Goal: Check status: Check status

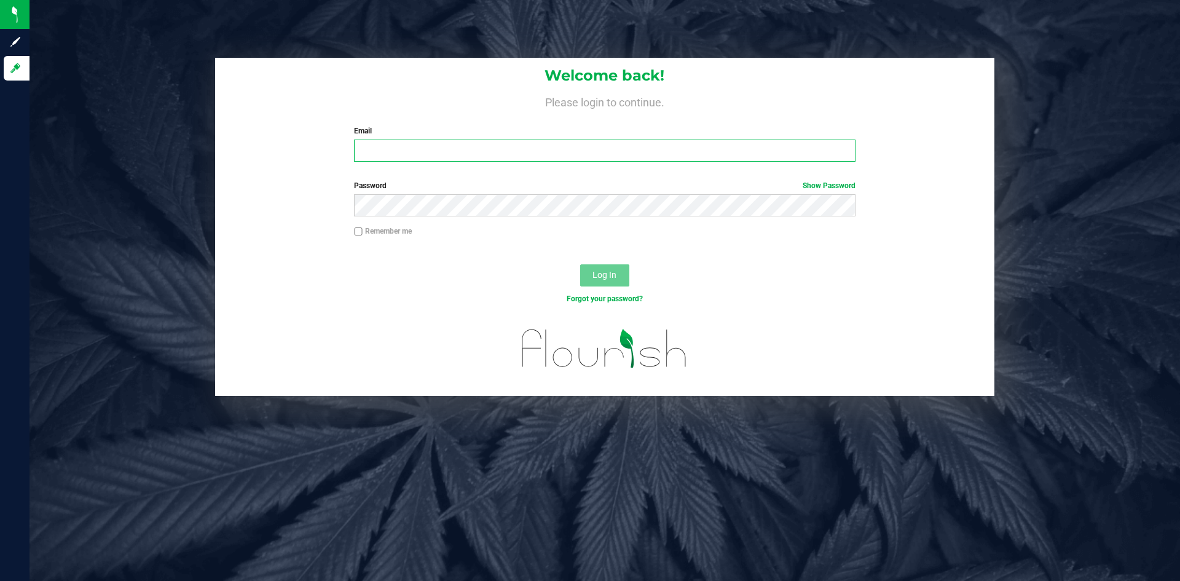
click at [610, 148] on input "Email" at bounding box center [604, 151] width 501 height 22
type input "[PERSON_NAME][EMAIL_ADDRESS][DOMAIN_NAME]"
click at [608, 270] on span "Log In" at bounding box center [604, 275] width 24 height 10
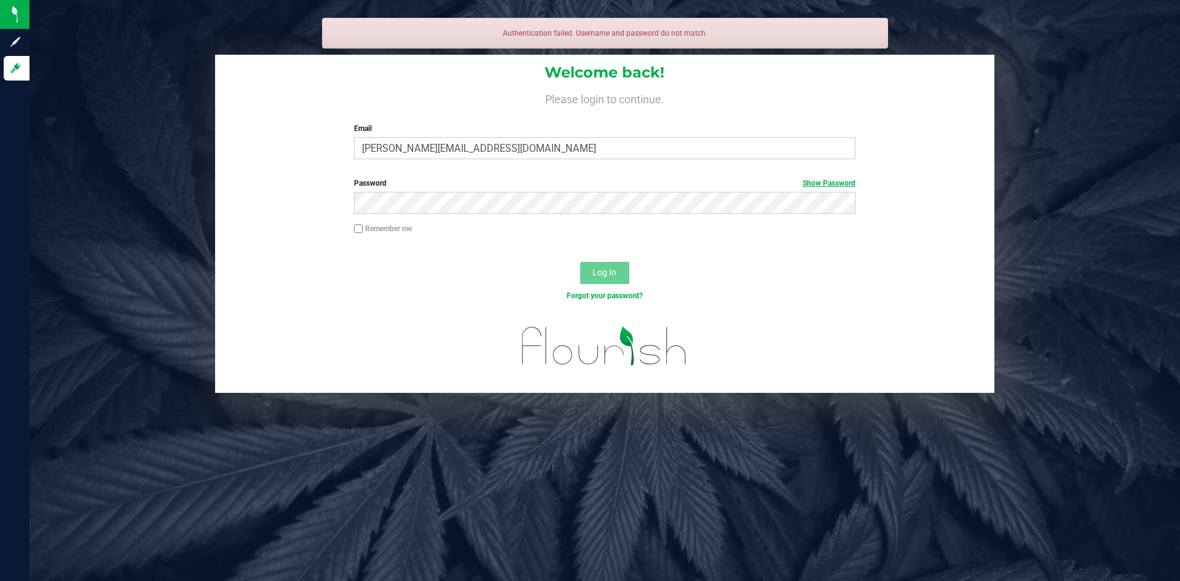
click at [813, 184] on link "Show Password" at bounding box center [829, 183] width 53 height 9
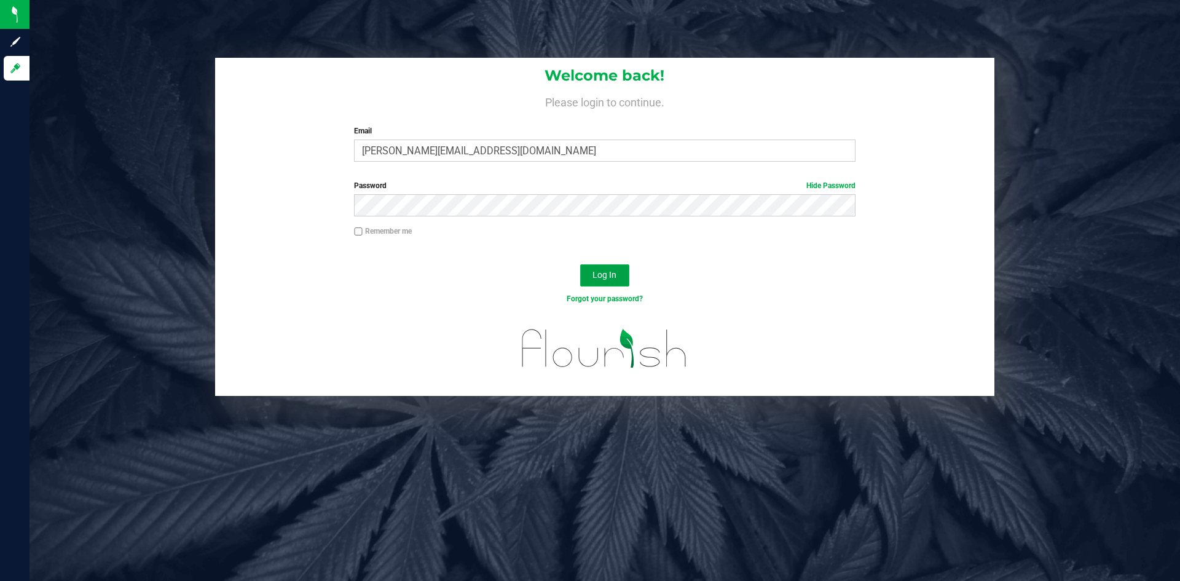
click at [624, 281] on button "Log In" at bounding box center [604, 275] width 49 height 22
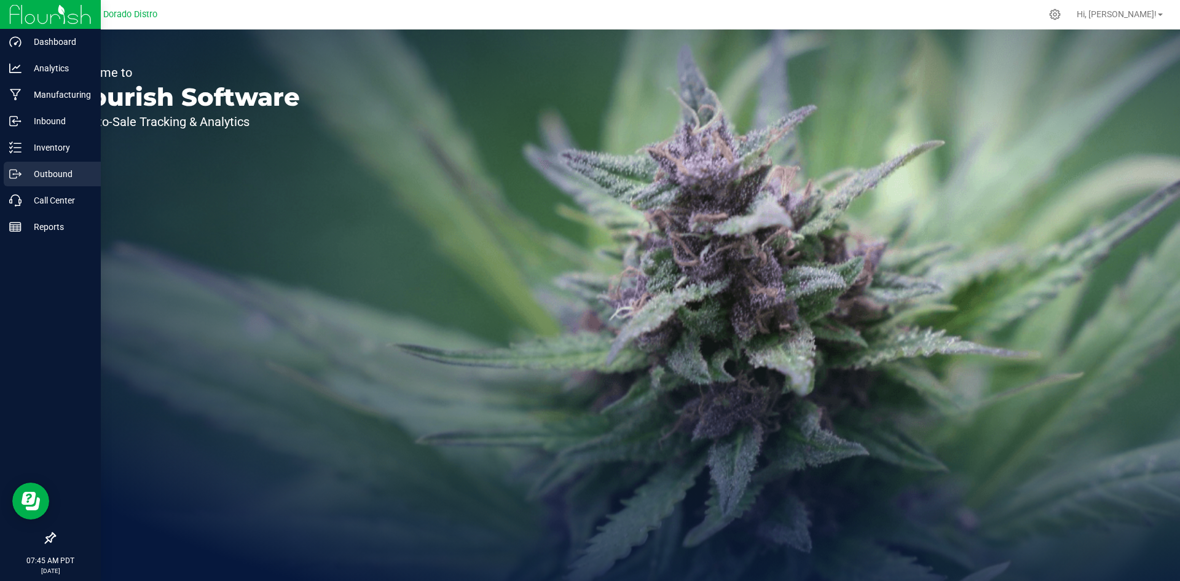
drag, startPoint x: 22, startPoint y: 178, endPoint x: 77, endPoint y: 177, distance: 55.3
click at [22, 178] on p "Outbound" at bounding box center [59, 174] width 74 height 15
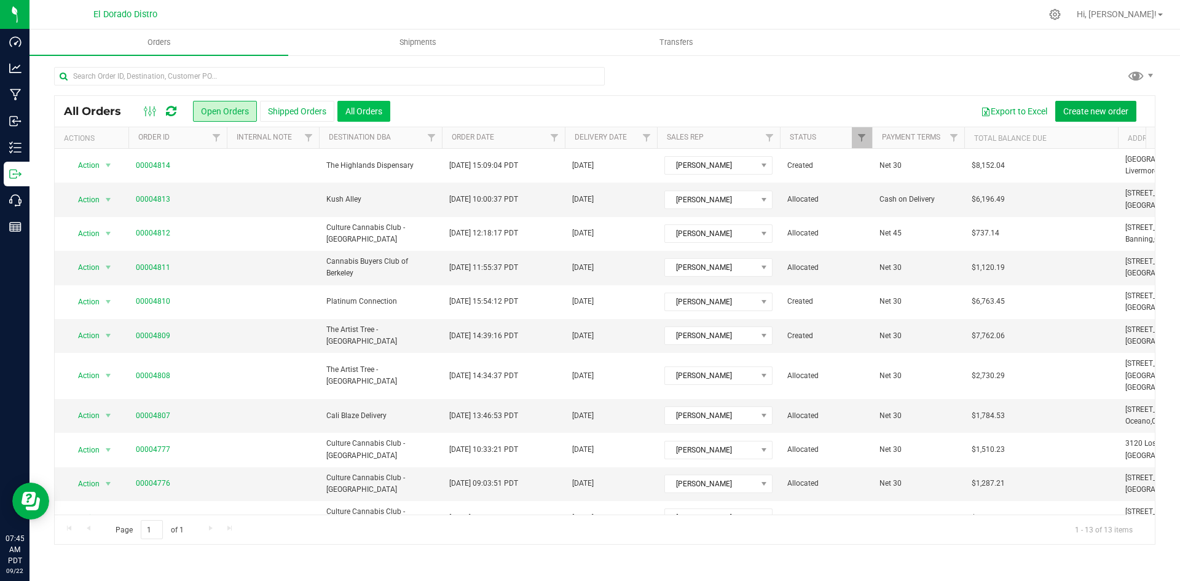
click at [377, 117] on button "All Orders" at bounding box center [363, 111] width 53 height 21
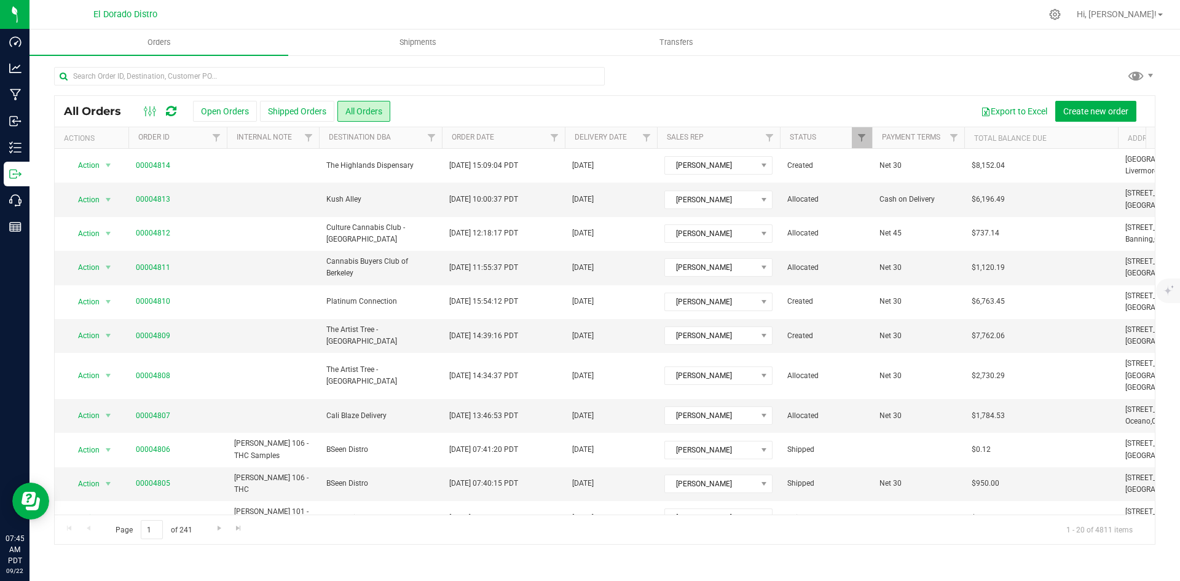
click at [991, 58] on div "All Orders Open Orders Shipped Orders All Orders Export to Excel Create new ord…" at bounding box center [605, 305] width 1151 height 503
click at [305, 80] on input "text" at bounding box center [329, 76] width 551 height 18
type input "4807"
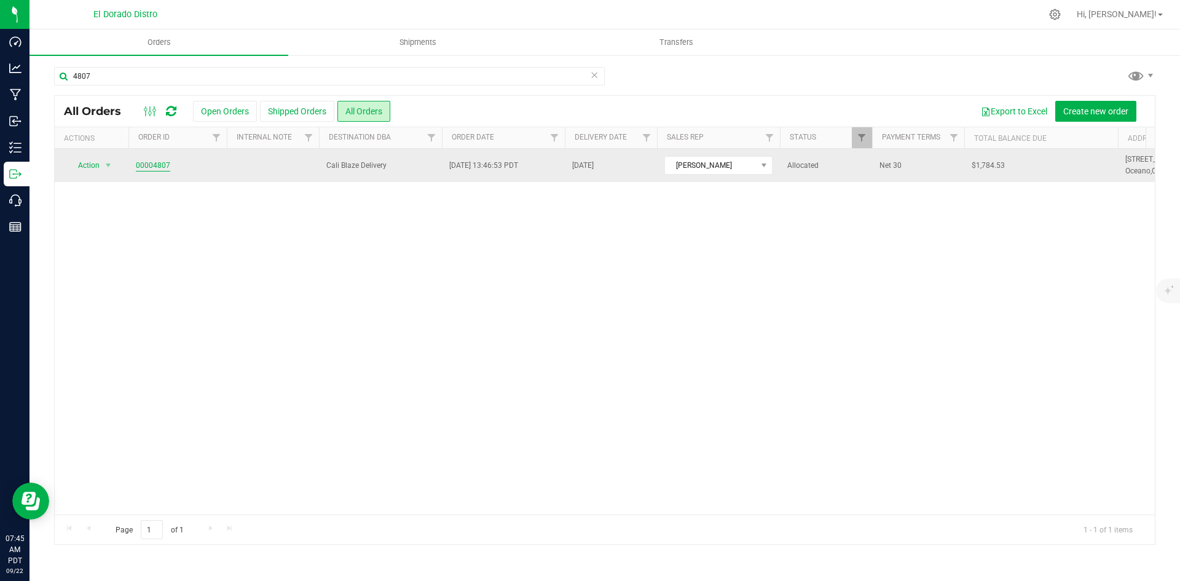
click at [163, 166] on link "00004807" at bounding box center [153, 166] width 34 height 12
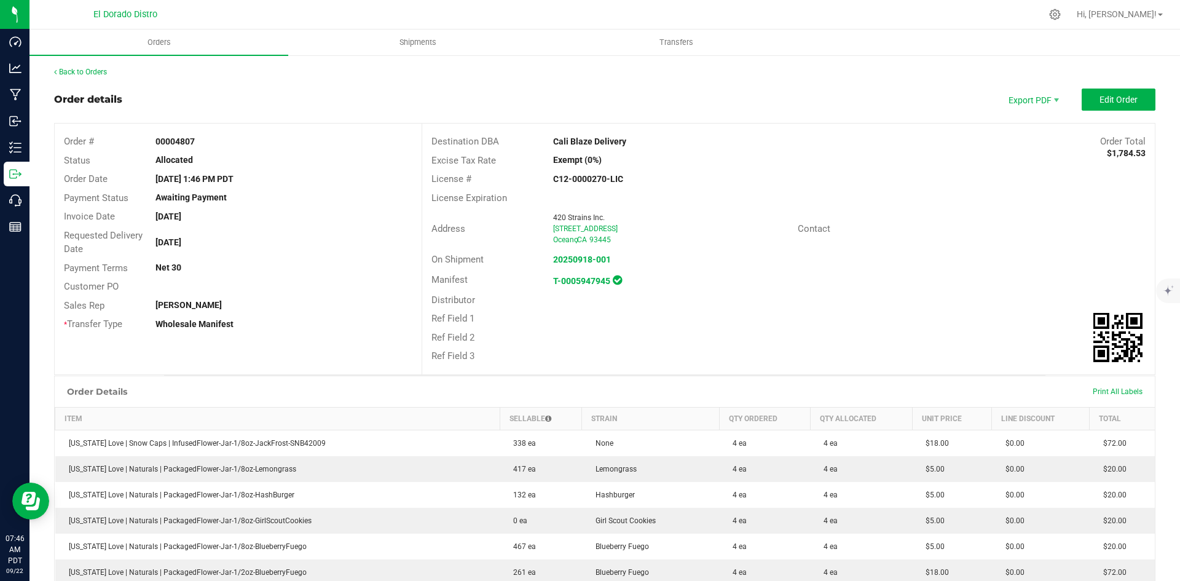
click at [720, 193] on div "License Expiration" at bounding box center [788, 198] width 733 height 19
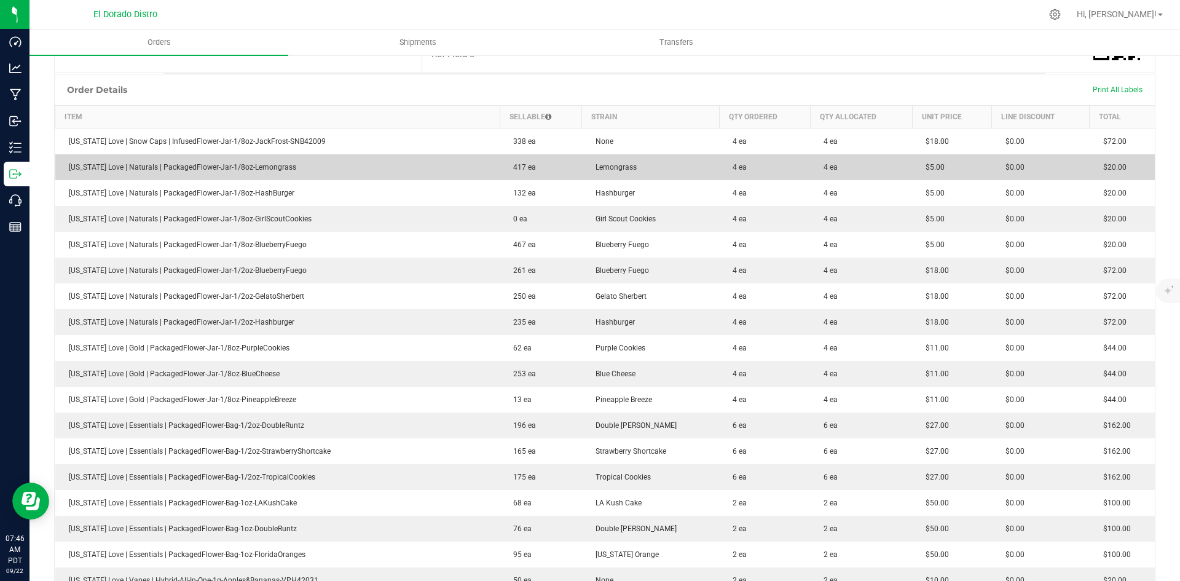
scroll to position [307, 0]
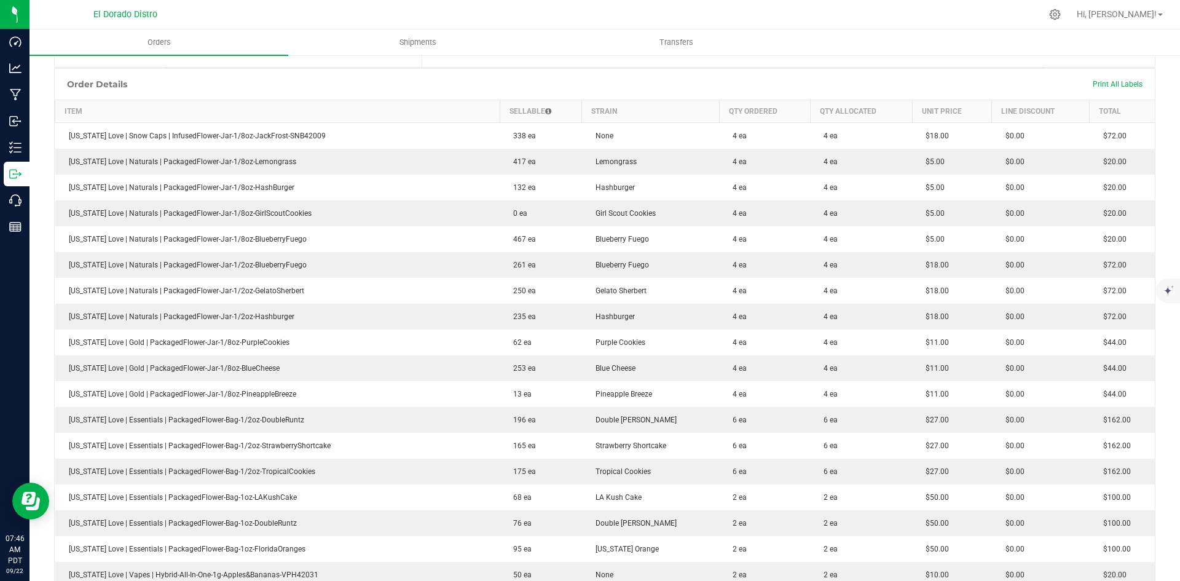
click at [1015, 33] on ul "Orders Shipments Transfers" at bounding box center [620, 43] width 1180 height 26
click at [1019, 89] on div "Order Details Print All Labels" at bounding box center [605, 84] width 1100 height 31
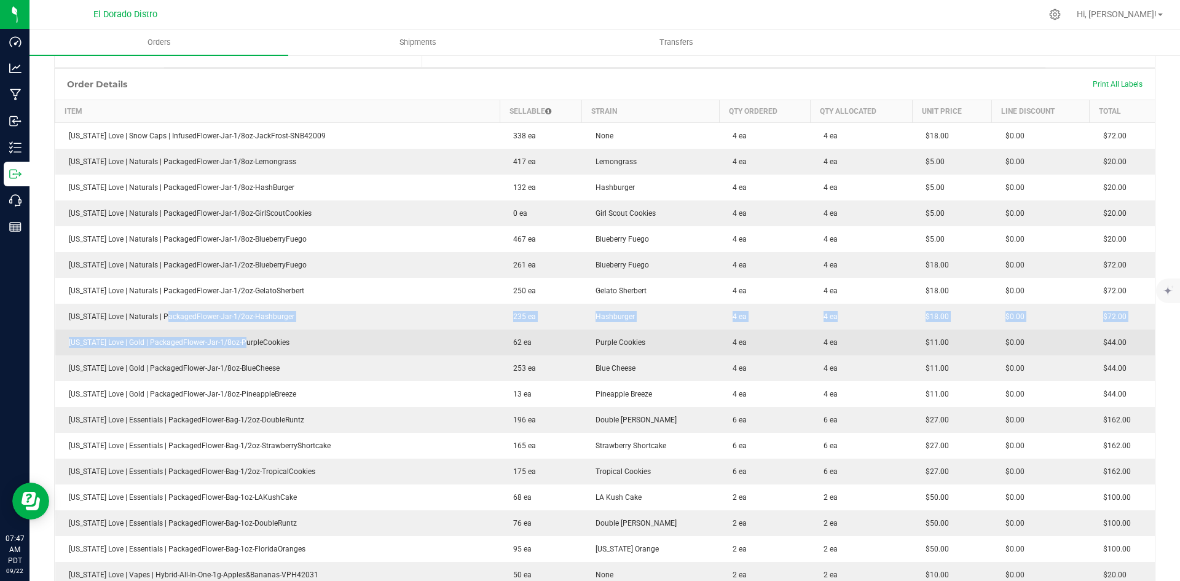
click at [255, 332] on tbody "California Love | Snow Caps | InfusedFlower-Jar-1/8oz-JackFrost-SNB42009 338 ea…" at bounding box center [605, 587] width 1100 height 930
click at [234, 340] on span "California Love | Gold | PackagedFlower-Jar-1/8oz-PurpleCookies" at bounding box center [176, 342] width 227 height 9
drag, startPoint x: 197, startPoint y: 339, endPoint x: 390, endPoint y: 338, distance: 193.0
click at [305, 345] on td "California Love | Gold | PackagedFlower-Jar-1/8oz-PurpleCookies" at bounding box center [277, 342] width 445 height 26
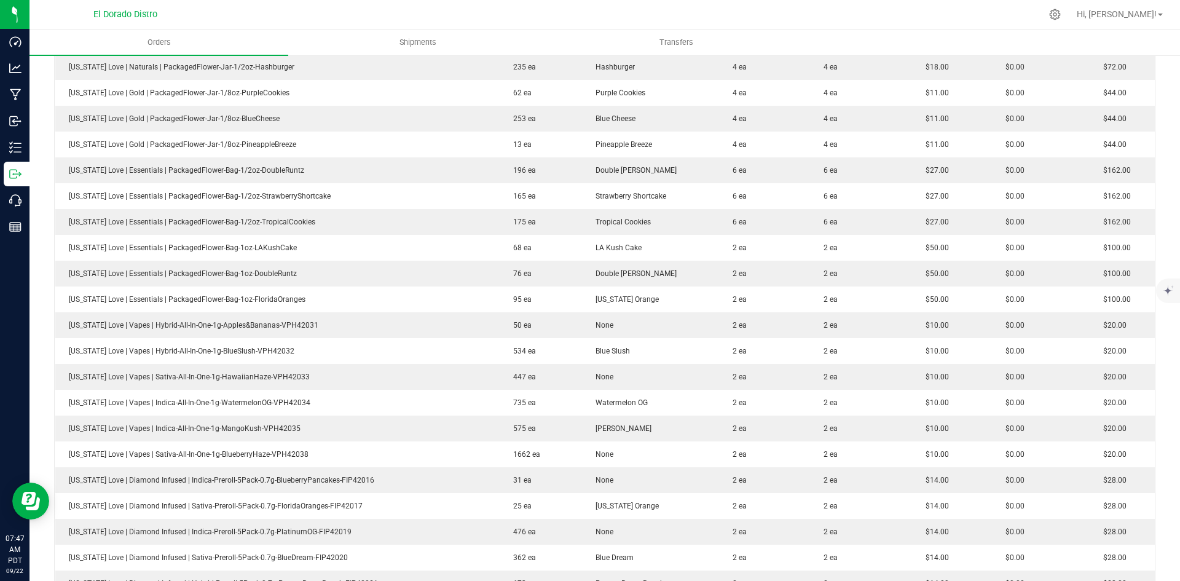
scroll to position [553, 0]
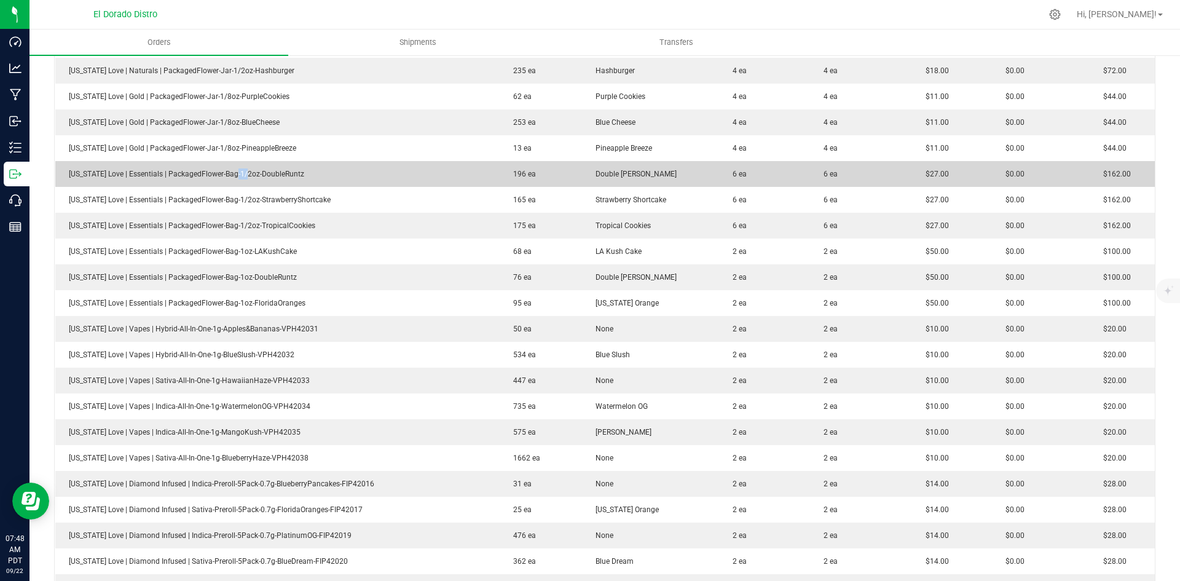
click at [261, 166] on td "California Love | Essentials | PackagedFlower-Bag-1/2oz-DoubleRuntz" at bounding box center [277, 174] width 445 height 26
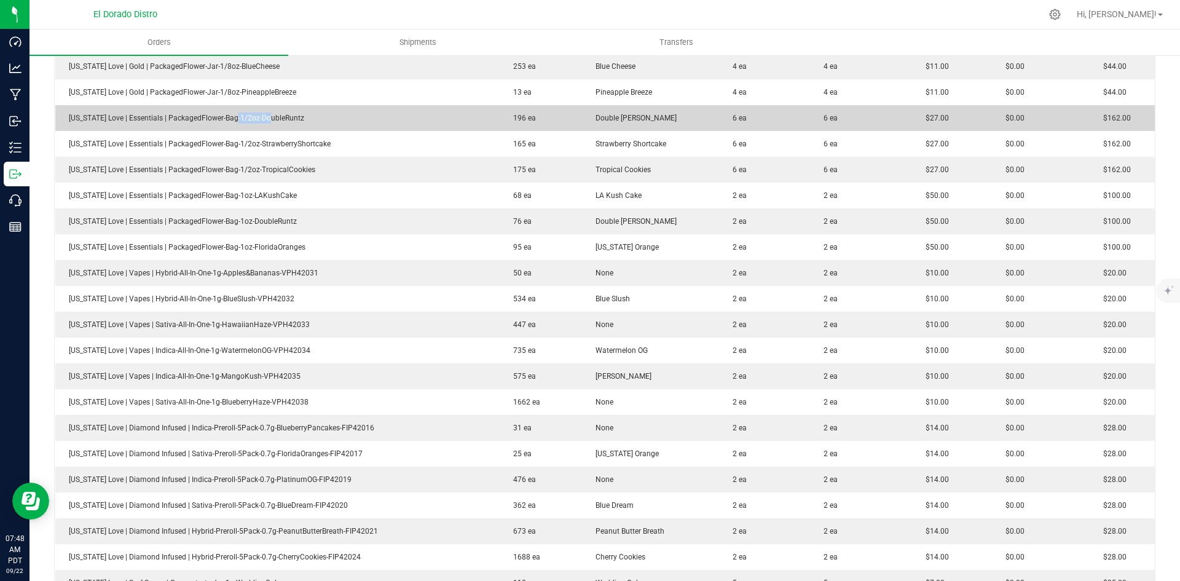
scroll to position [615, 0]
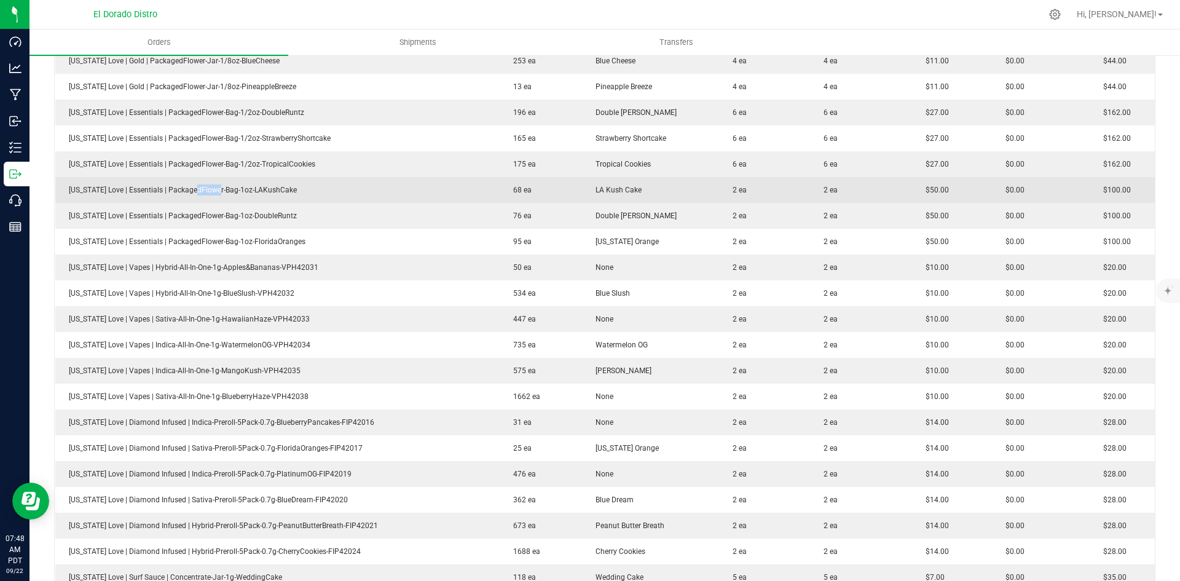
click at [246, 192] on span "California Love | Essentials | PackagedFlower-Bag-1oz-LAKushCake" at bounding box center [180, 190] width 234 height 9
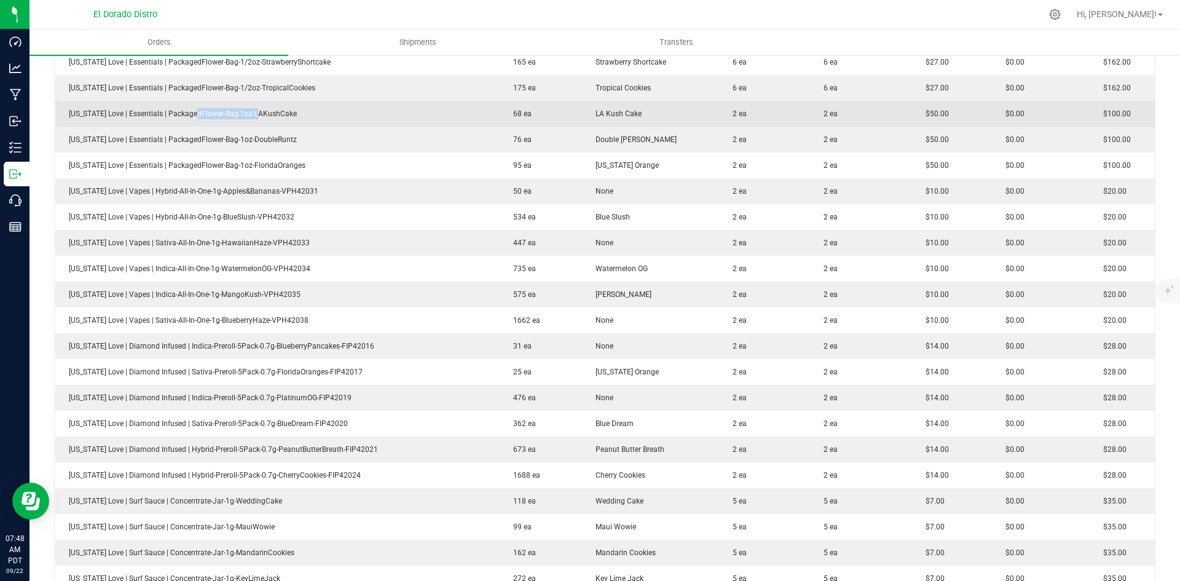
scroll to position [738, 0]
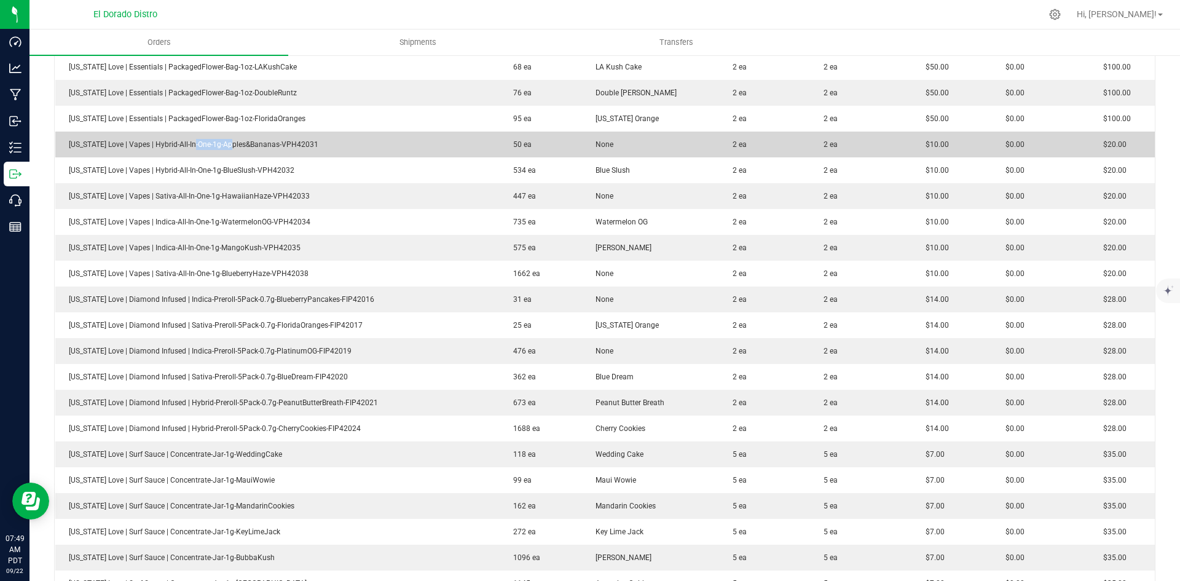
click at [252, 143] on span "California Love | Vapes | Hybrid-All-In-One-1g-Apples&Bananas-VPH42031" at bounding box center [191, 144] width 256 height 9
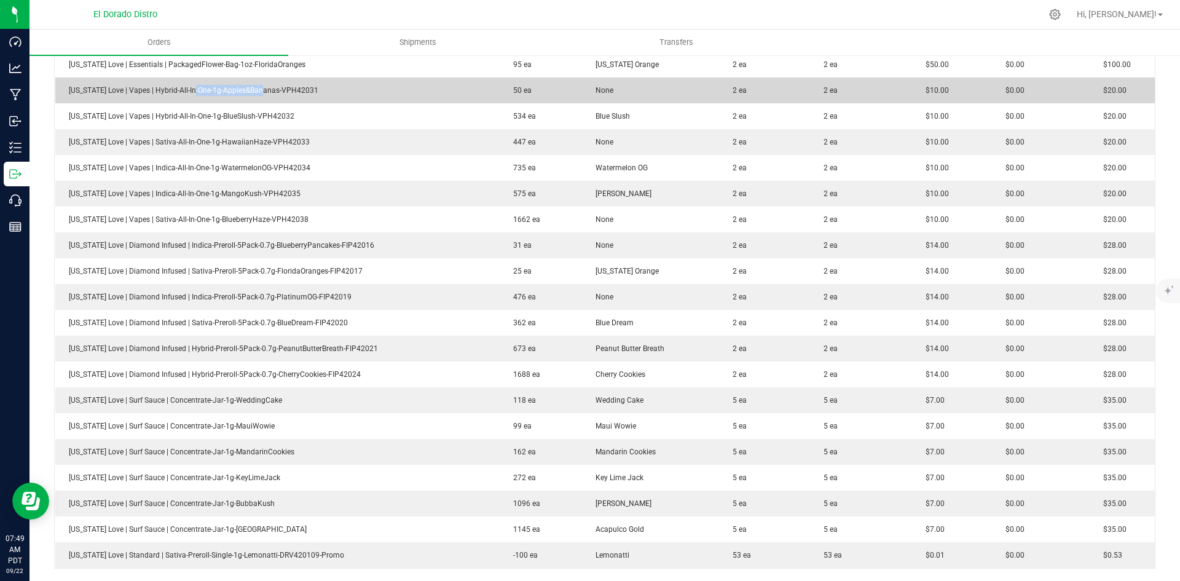
scroll to position [799, 0]
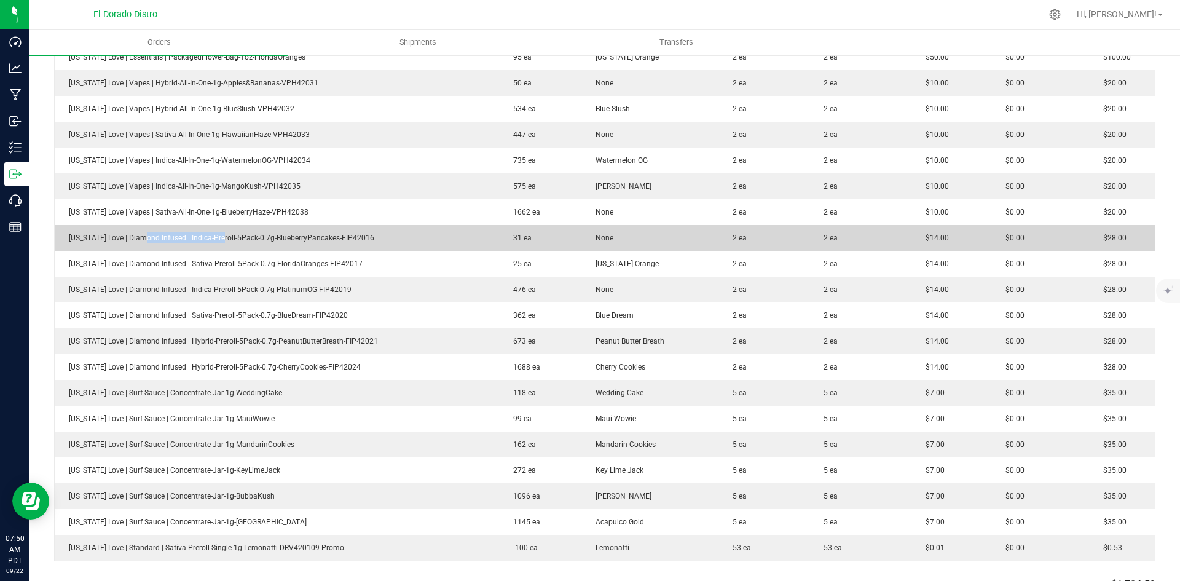
drag, startPoint x: 186, startPoint y: 241, endPoint x: 369, endPoint y: 240, distance: 183.8
click at [234, 241] on td "California Love | Diamond Infused | Indica-Preroll-5Pack-0.7g-BlueberryPancakes…" at bounding box center [277, 238] width 445 height 26
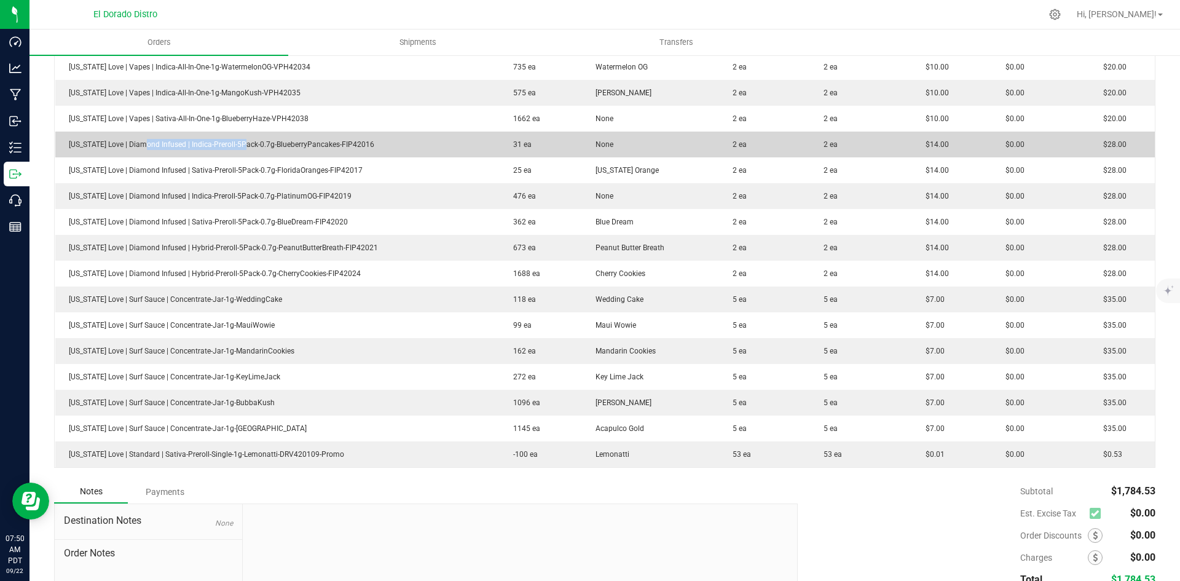
scroll to position [922, 0]
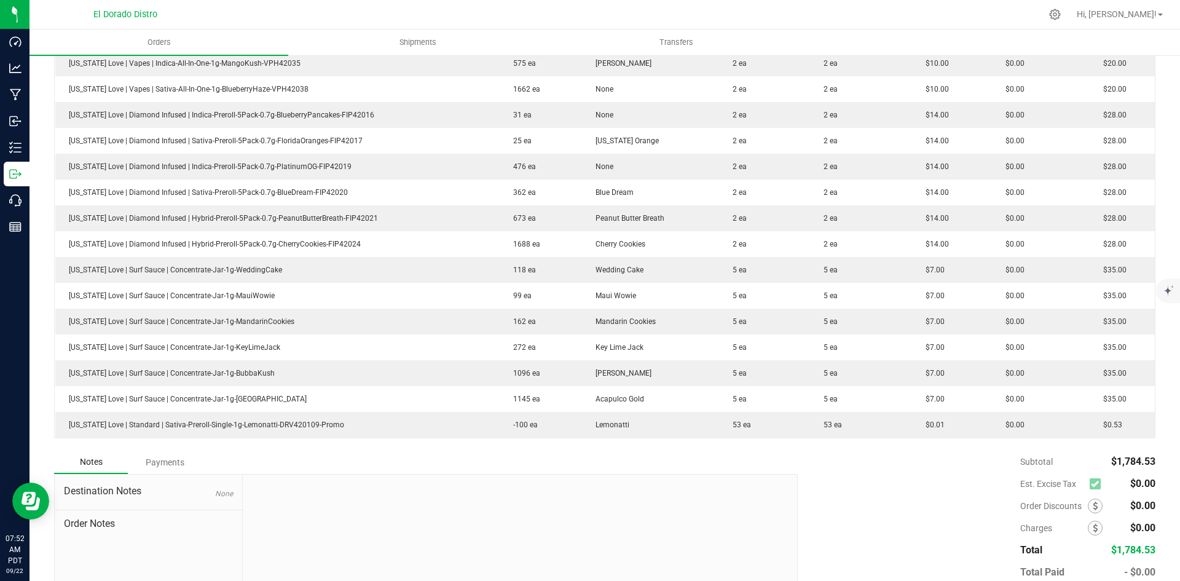
click at [920, 508] on div "Subtotal $1,784.53 Est. Excise Tax $0.00" at bounding box center [972, 528] width 367 height 155
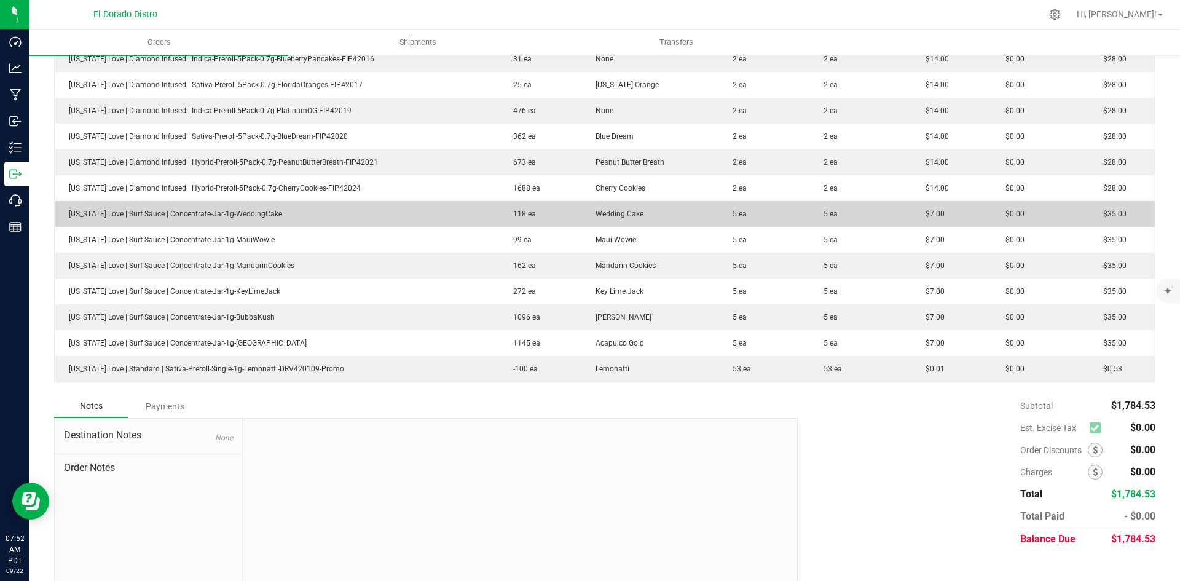
scroll to position [983, 0]
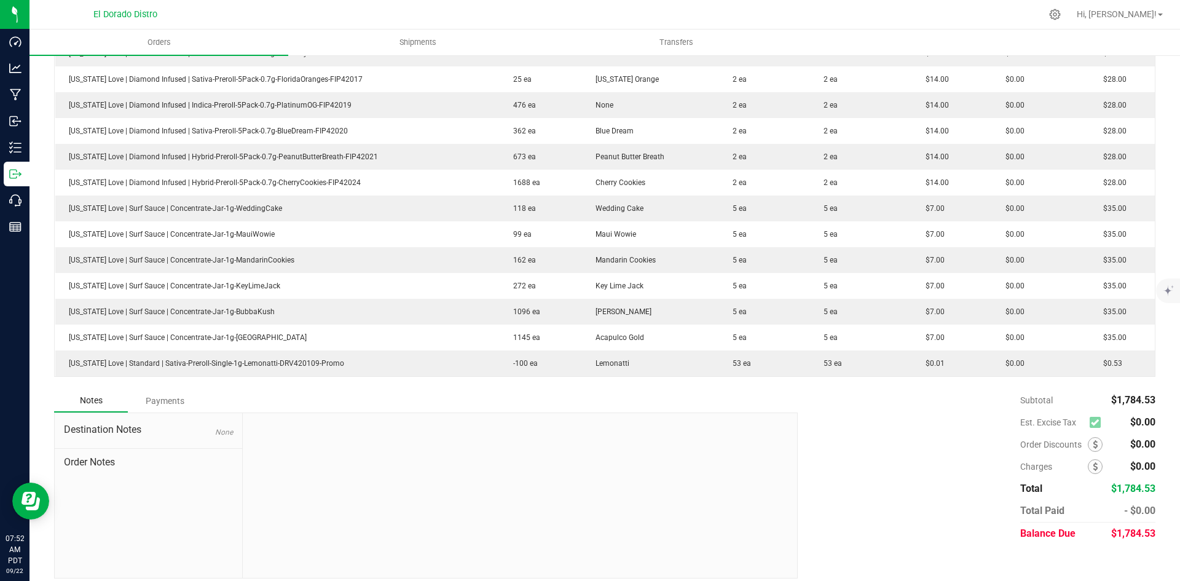
click at [858, 479] on div "Subtotal $1,784.53 Est. Excise Tax $0.00" at bounding box center [972, 466] width 367 height 155
click at [875, 427] on div "Subtotal $1,784.53 Est. Excise Tax $0.00" at bounding box center [972, 466] width 367 height 155
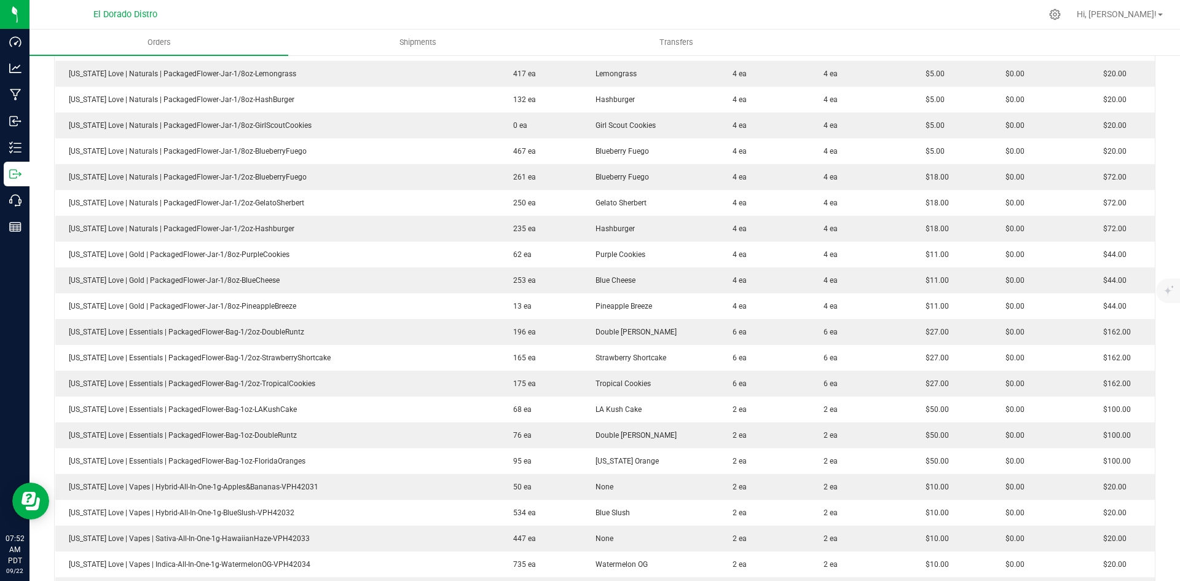
scroll to position [369, 0]
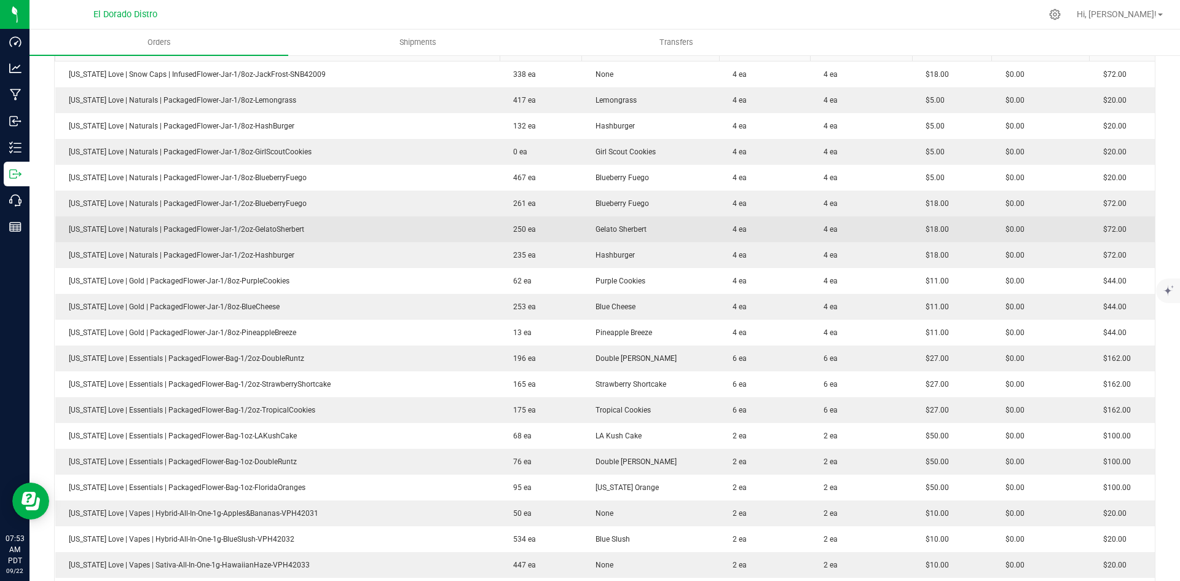
click at [953, 241] on td "$18.00" at bounding box center [951, 229] width 79 height 26
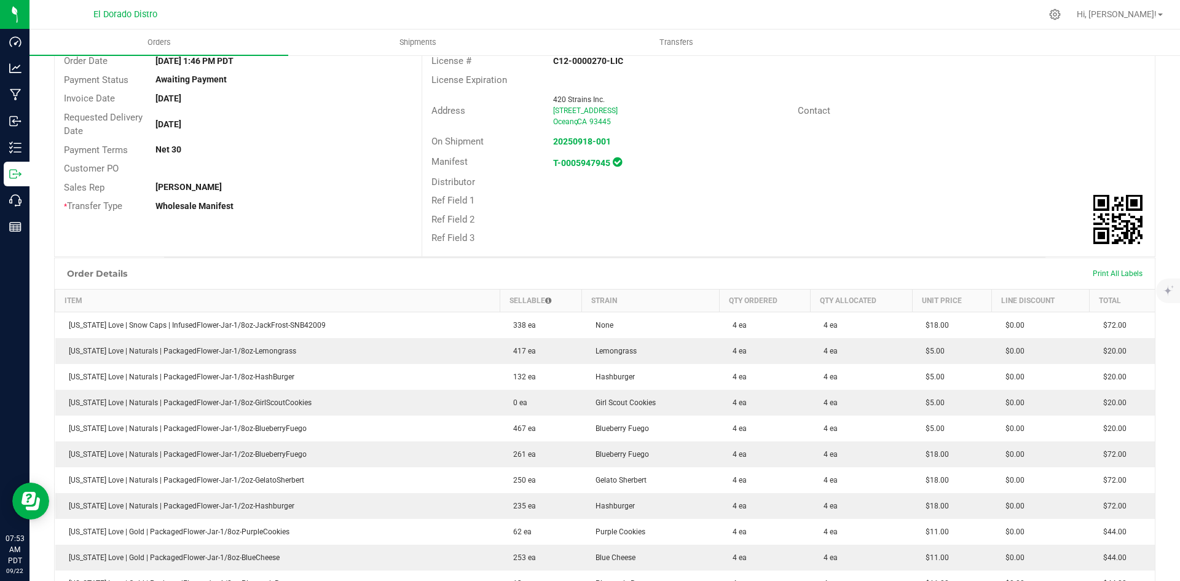
scroll to position [123, 0]
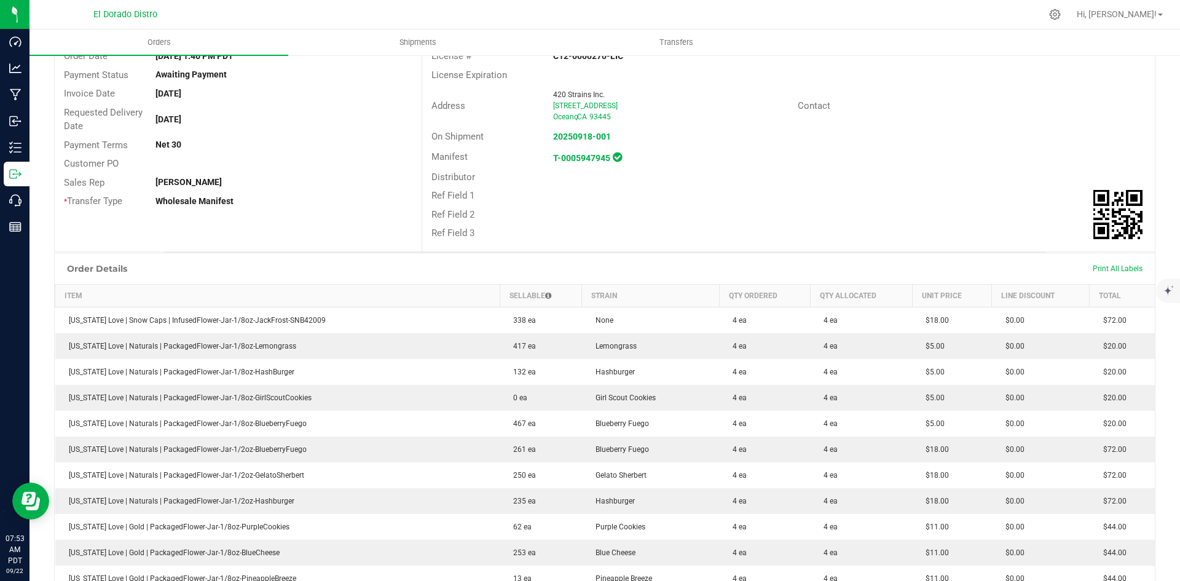
click at [1127, 113] on div "Contact" at bounding box center [972, 105] width 366 height 19
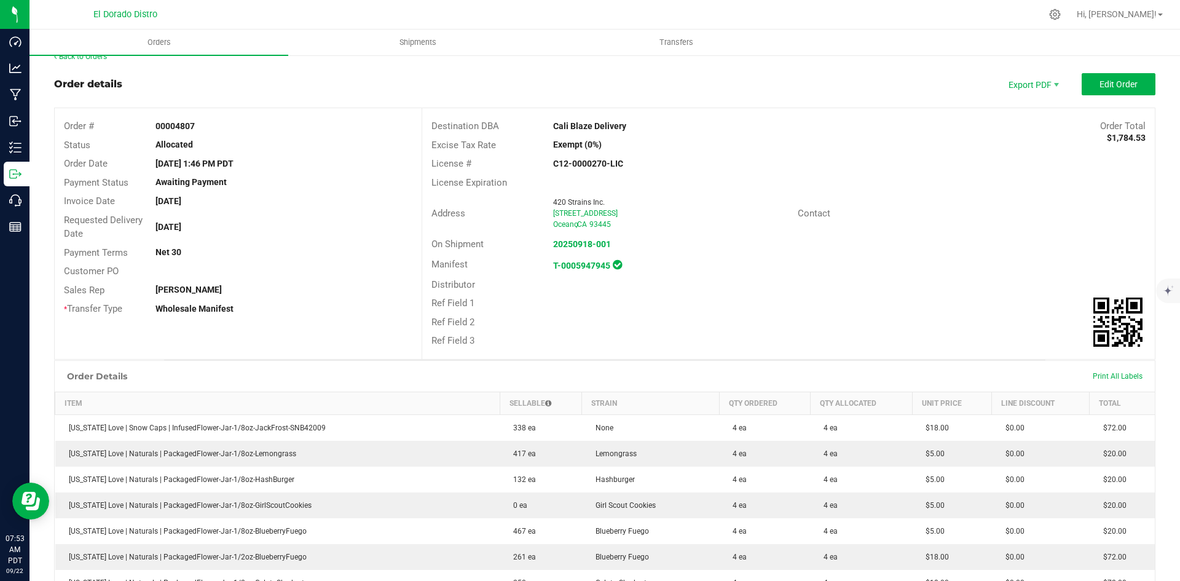
scroll to position [0, 0]
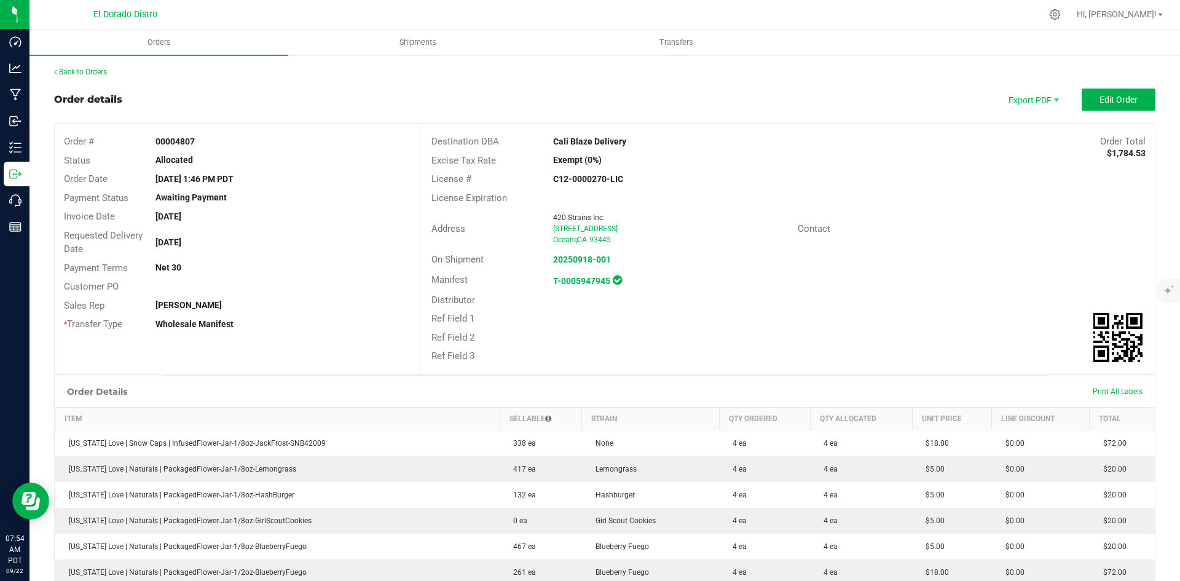
click at [89, 67] on div "Back to Orders" at bounding box center [604, 71] width 1101 height 11
click at [89, 69] on link "Back to Orders" at bounding box center [80, 72] width 53 height 9
